Goal: Navigation & Orientation: Understand site structure

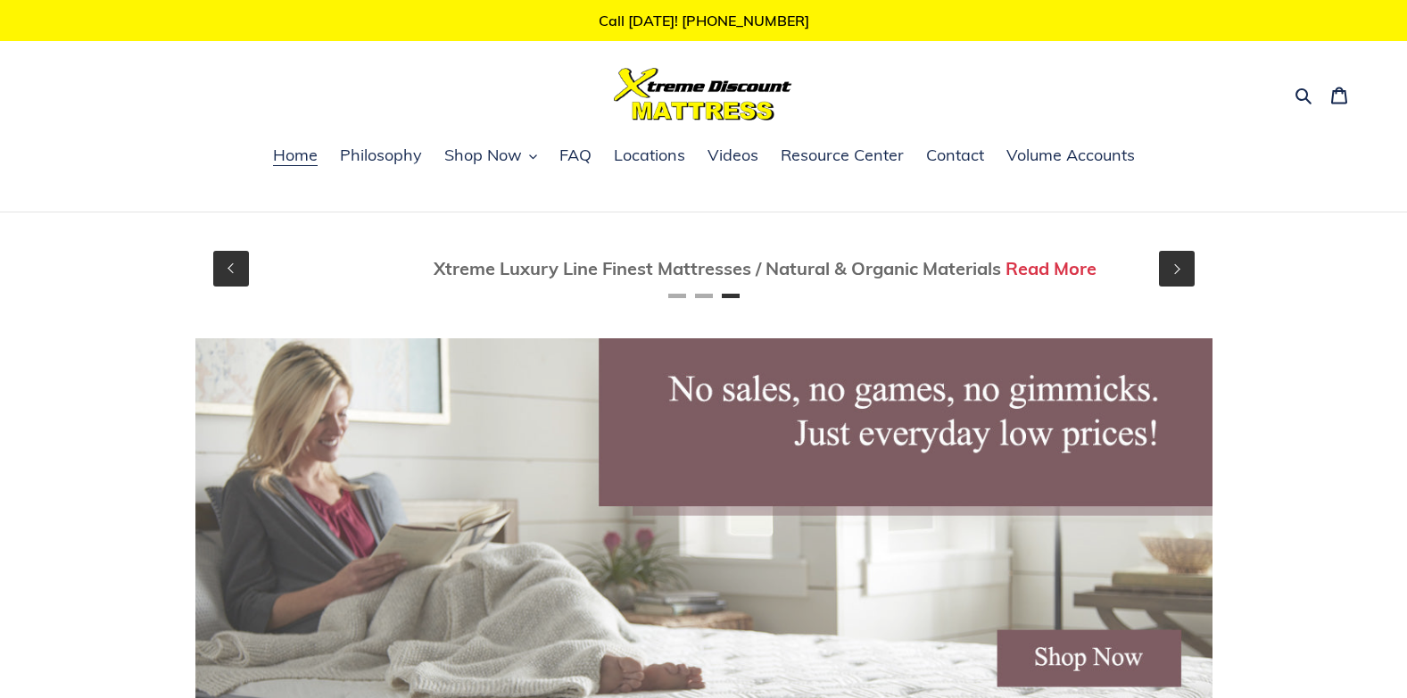
scroll to position [0, 2034]
click at [966, 158] on span "Contact" at bounding box center [955, 155] width 58 height 21
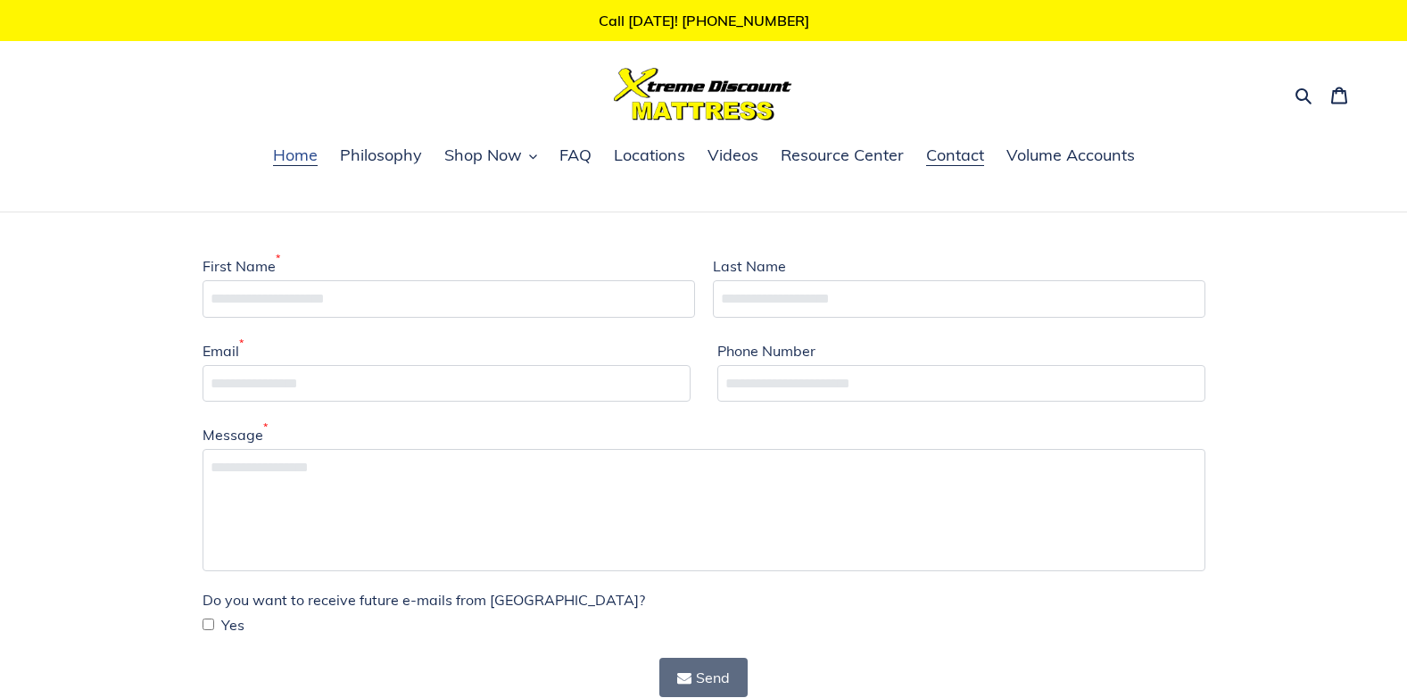
click at [306, 144] on link "Home" at bounding box center [295, 156] width 62 height 27
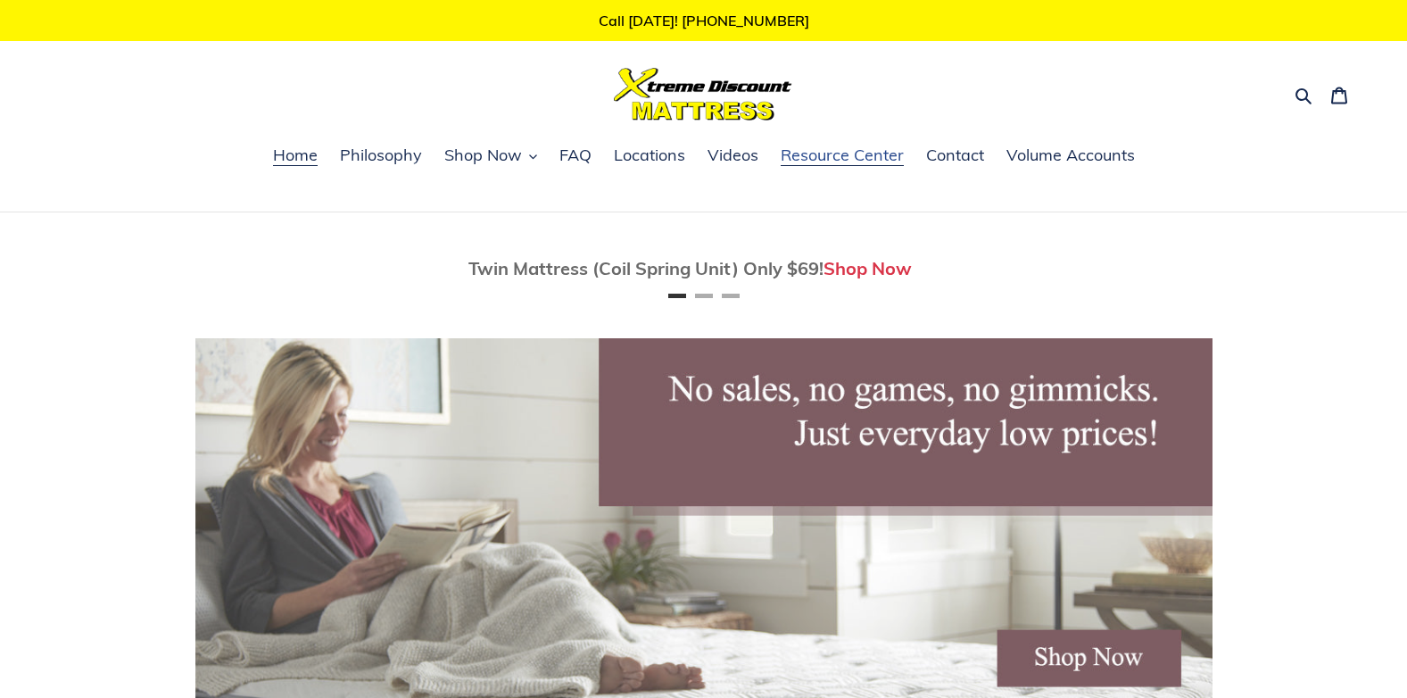
click at [824, 158] on span "Resource Center" at bounding box center [842, 155] width 123 height 21
